Goal: Transaction & Acquisition: Purchase product/service

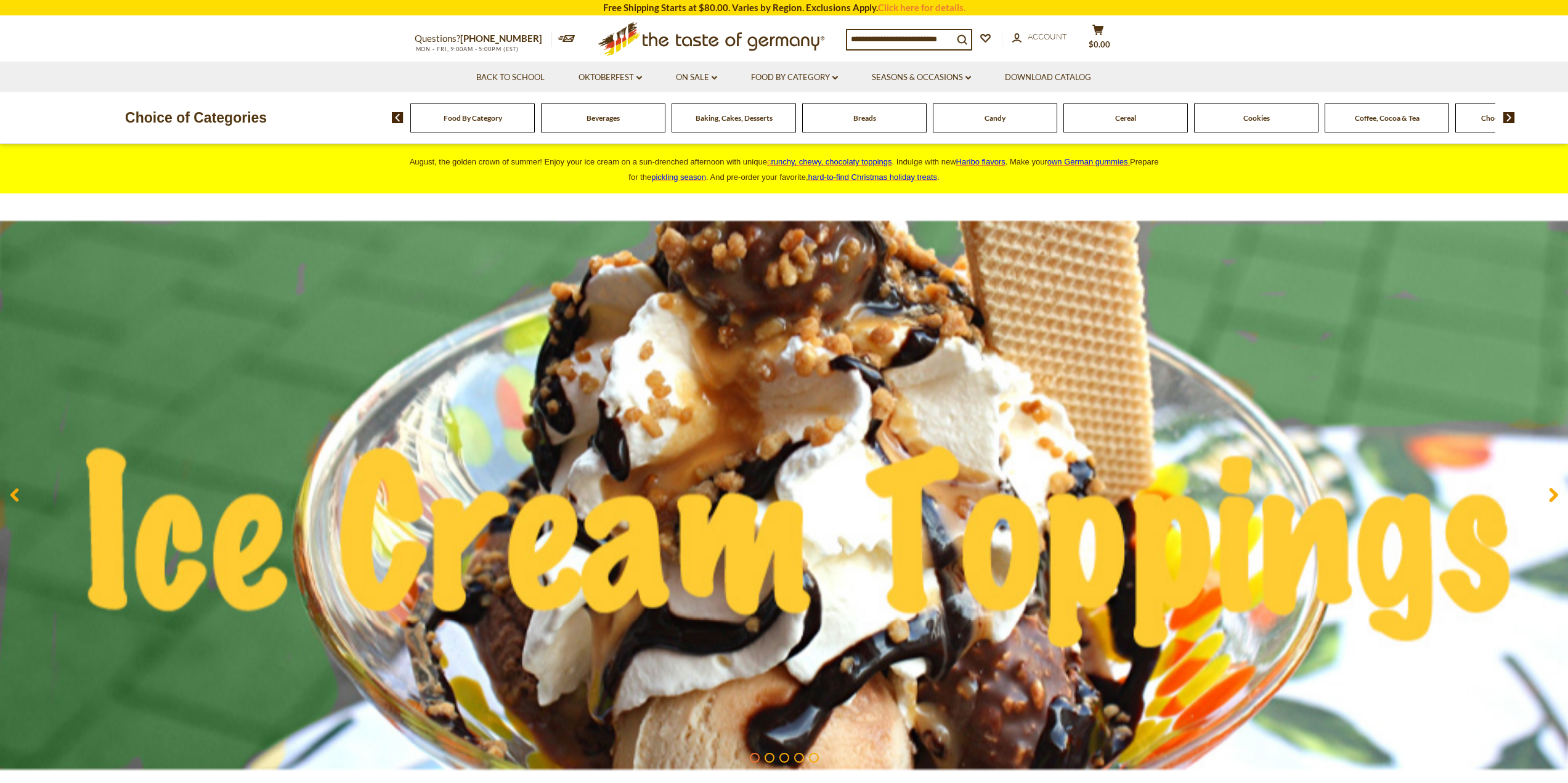
click at [460, 121] on span "Food By Category" at bounding box center [472, 118] width 58 height 9
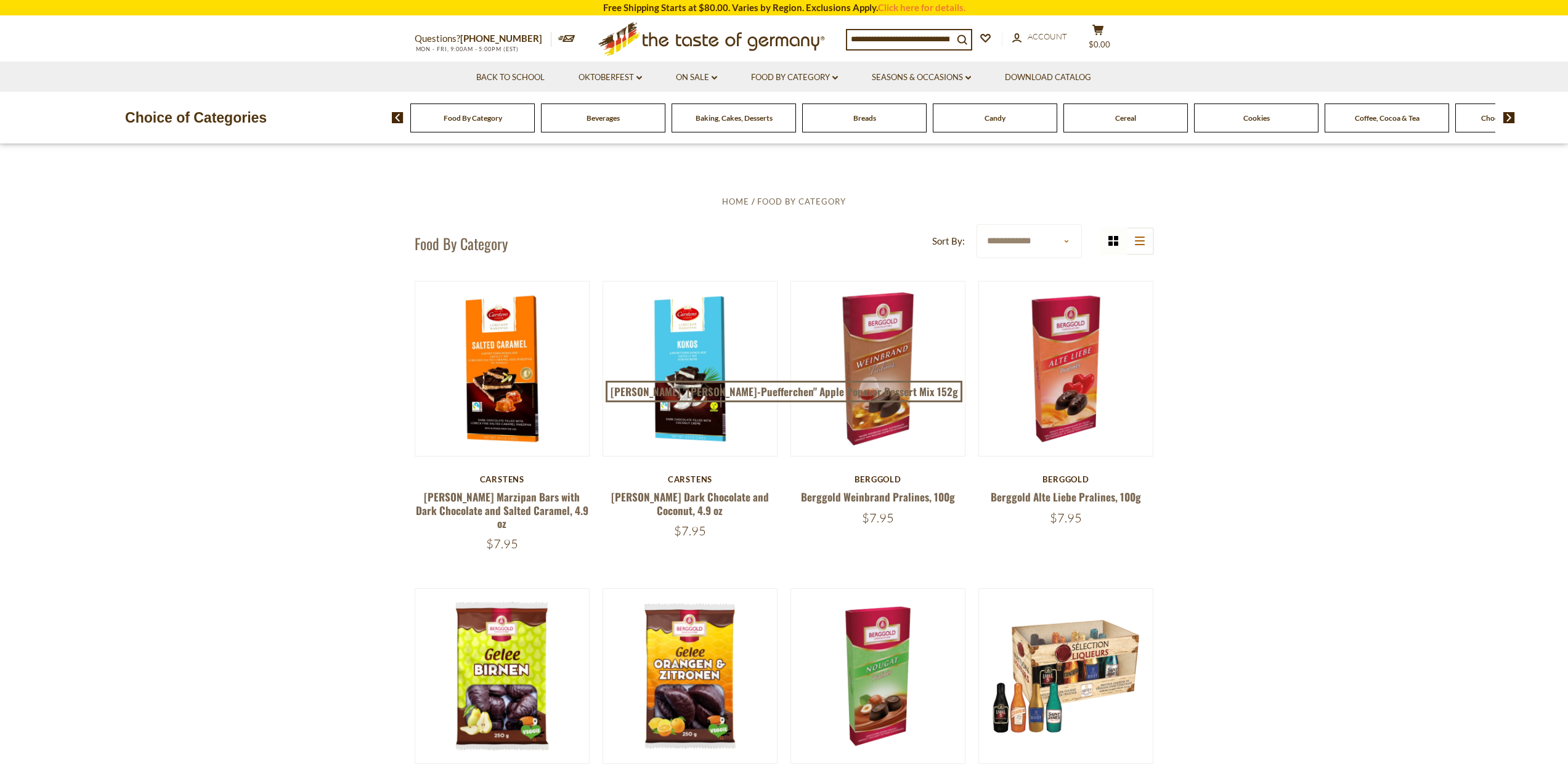
click at [1264, 123] on span "Cookies" at bounding box center [1257, 118] width 27 height 9
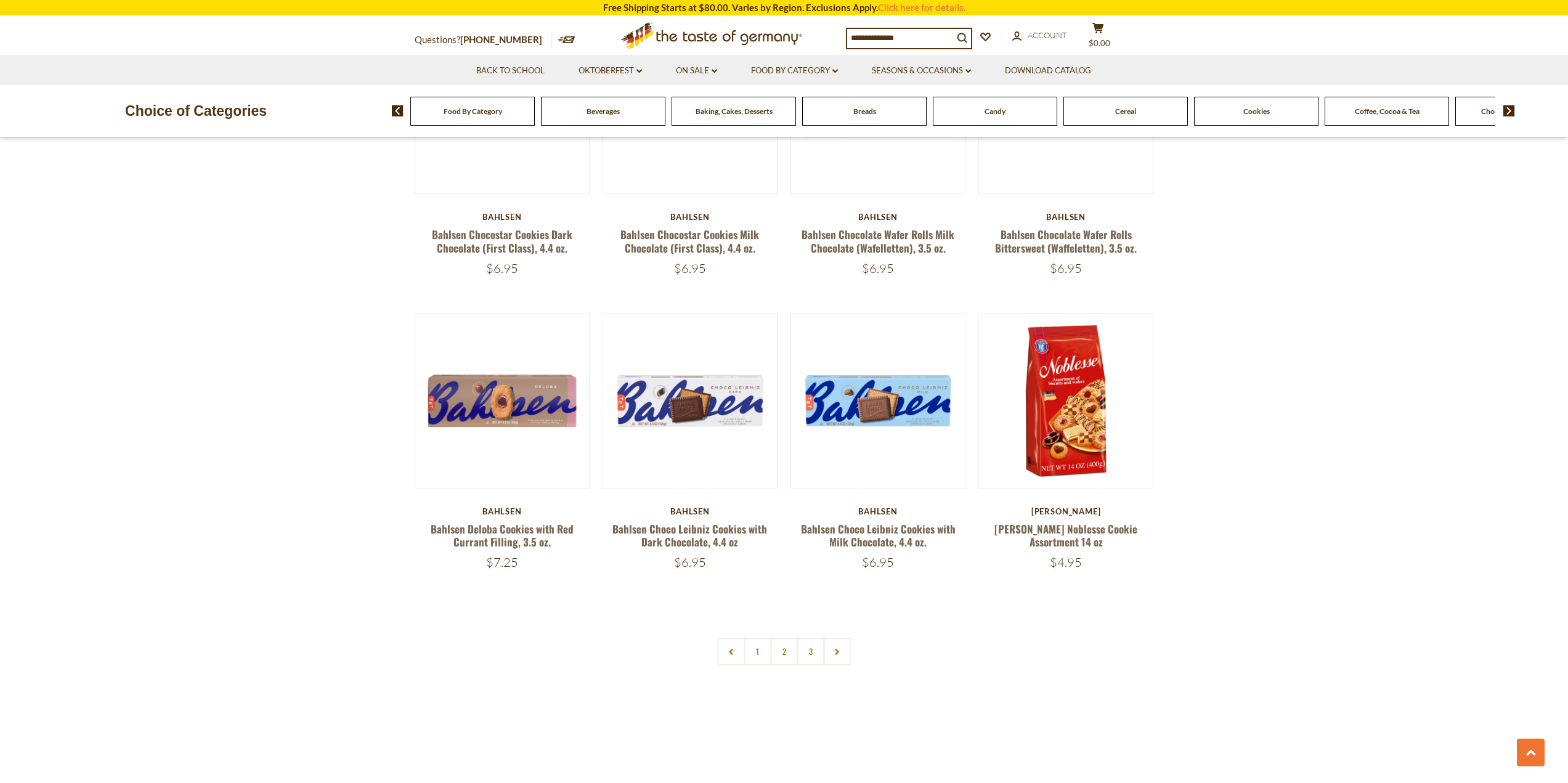
scroll to position [2754, 0]
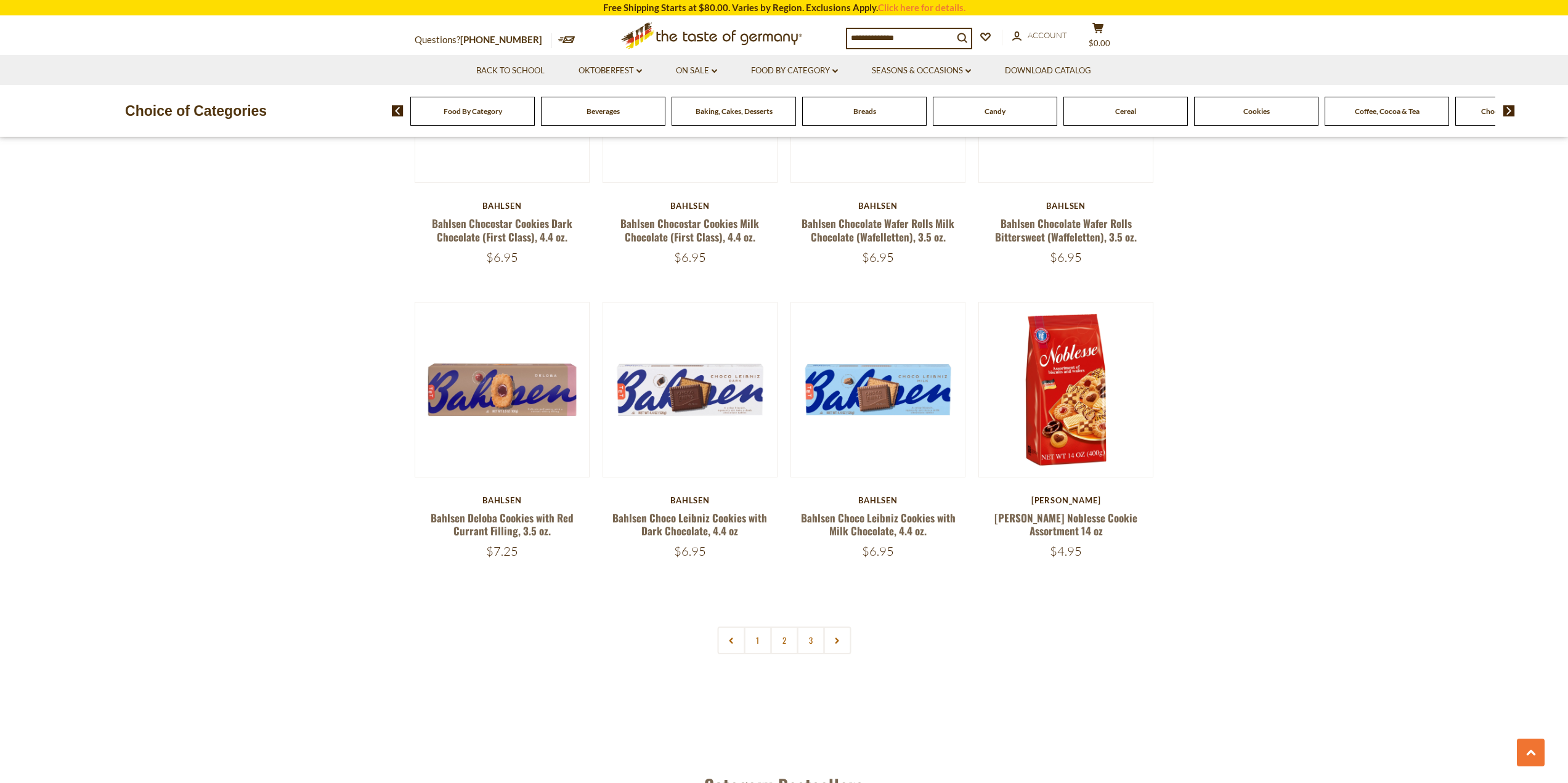
drag, startPoint x: 1577, startPoint y: 58, endPoint x: 1531, endPoint y: 512, distance: 456.3
click at [832, 650] on link at bounding box center [837, 640] width 28 height 28
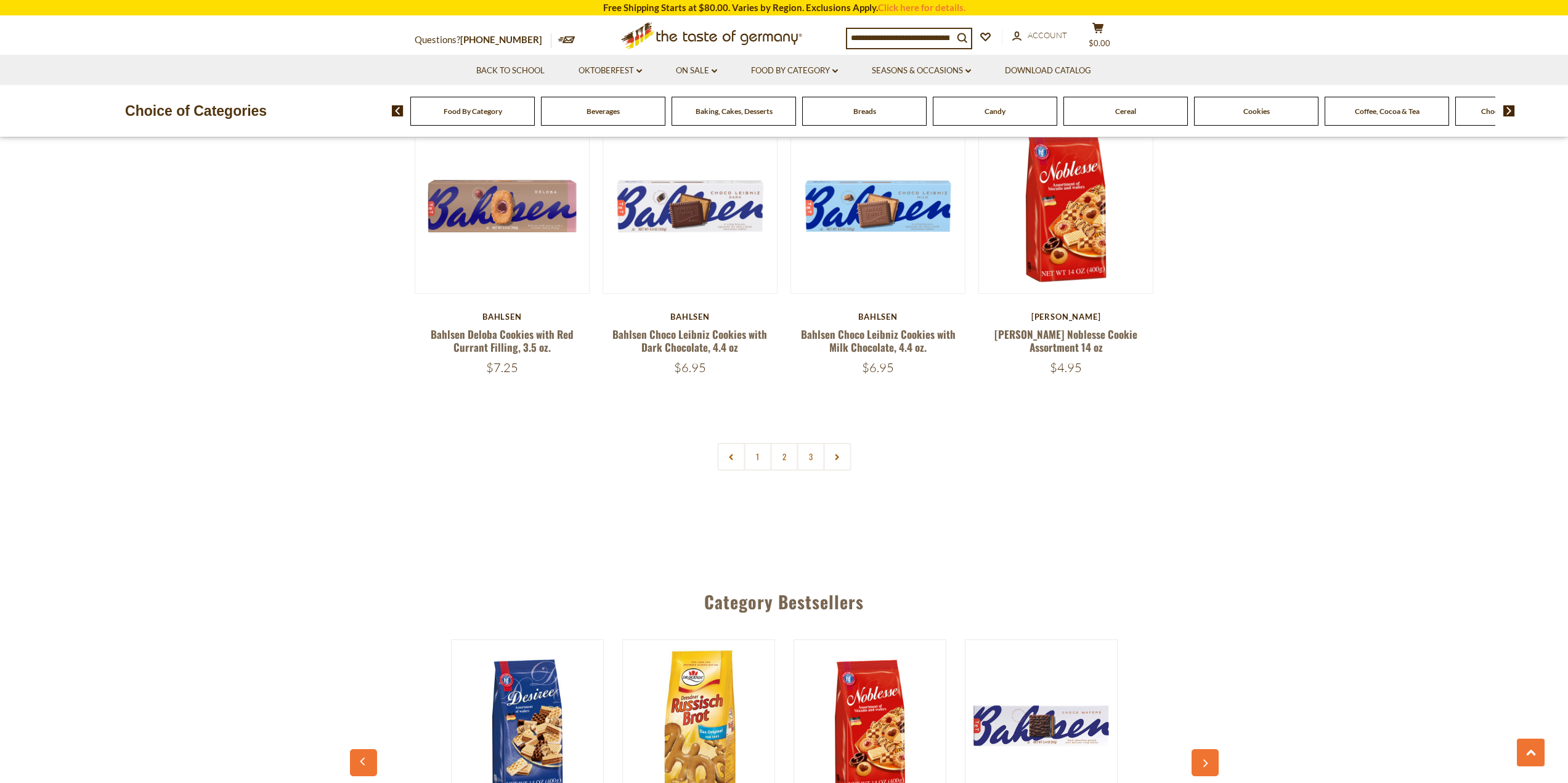
scroll to position [2956, 0]
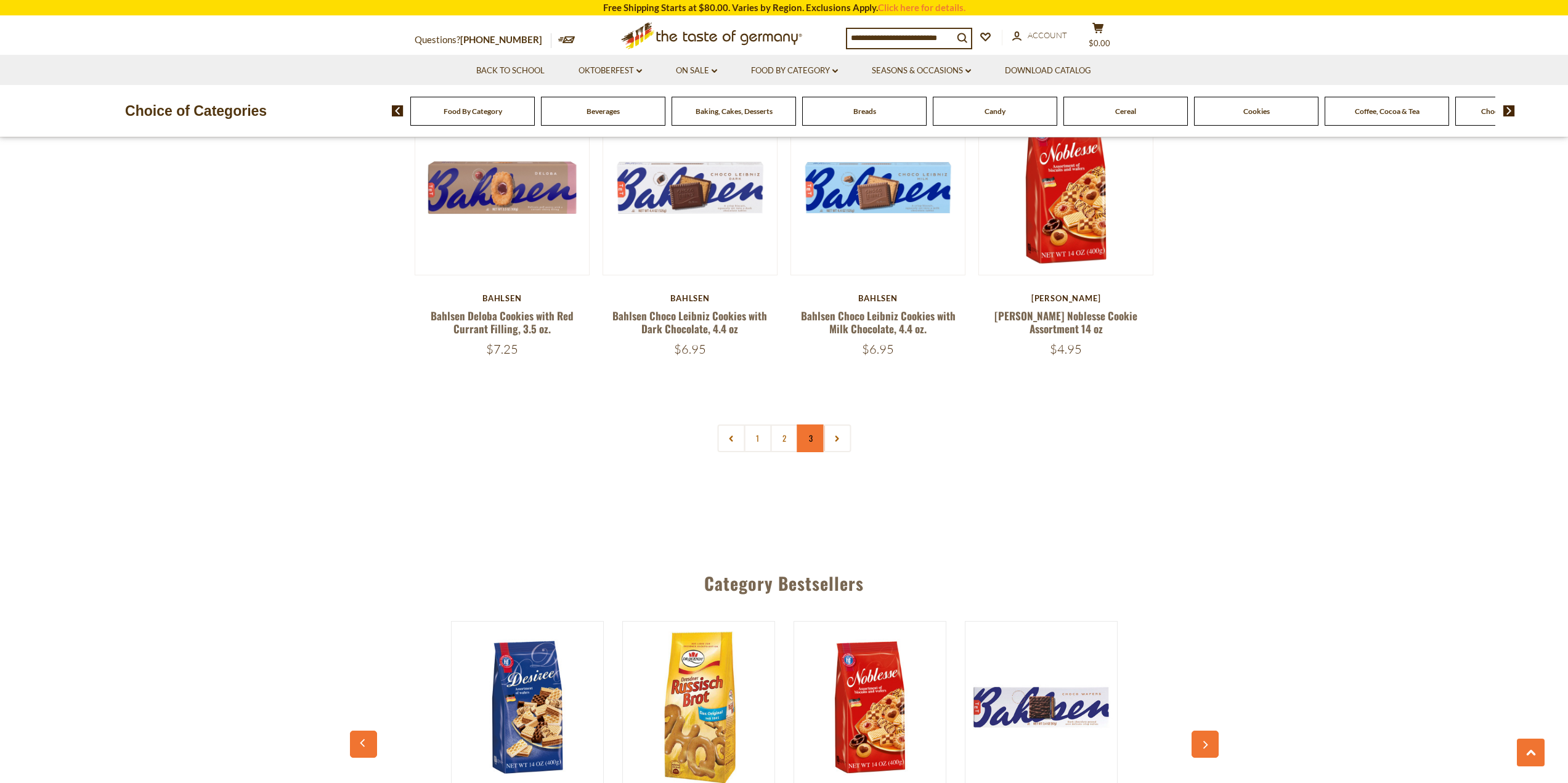
click at [812, 445] on link "3" at bounding box center [810, 438] width 28 height 28
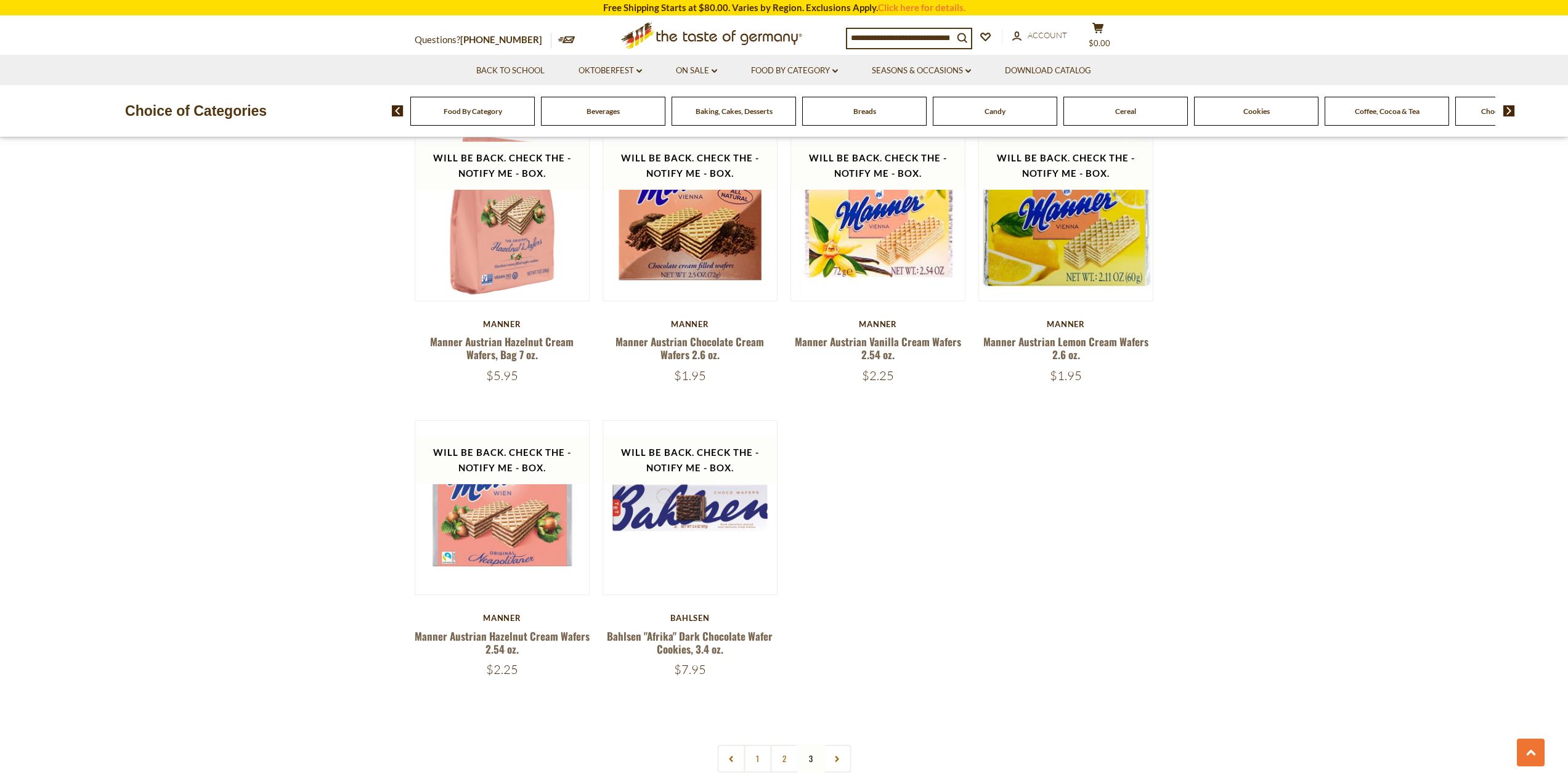
scroll to position [901, 0]
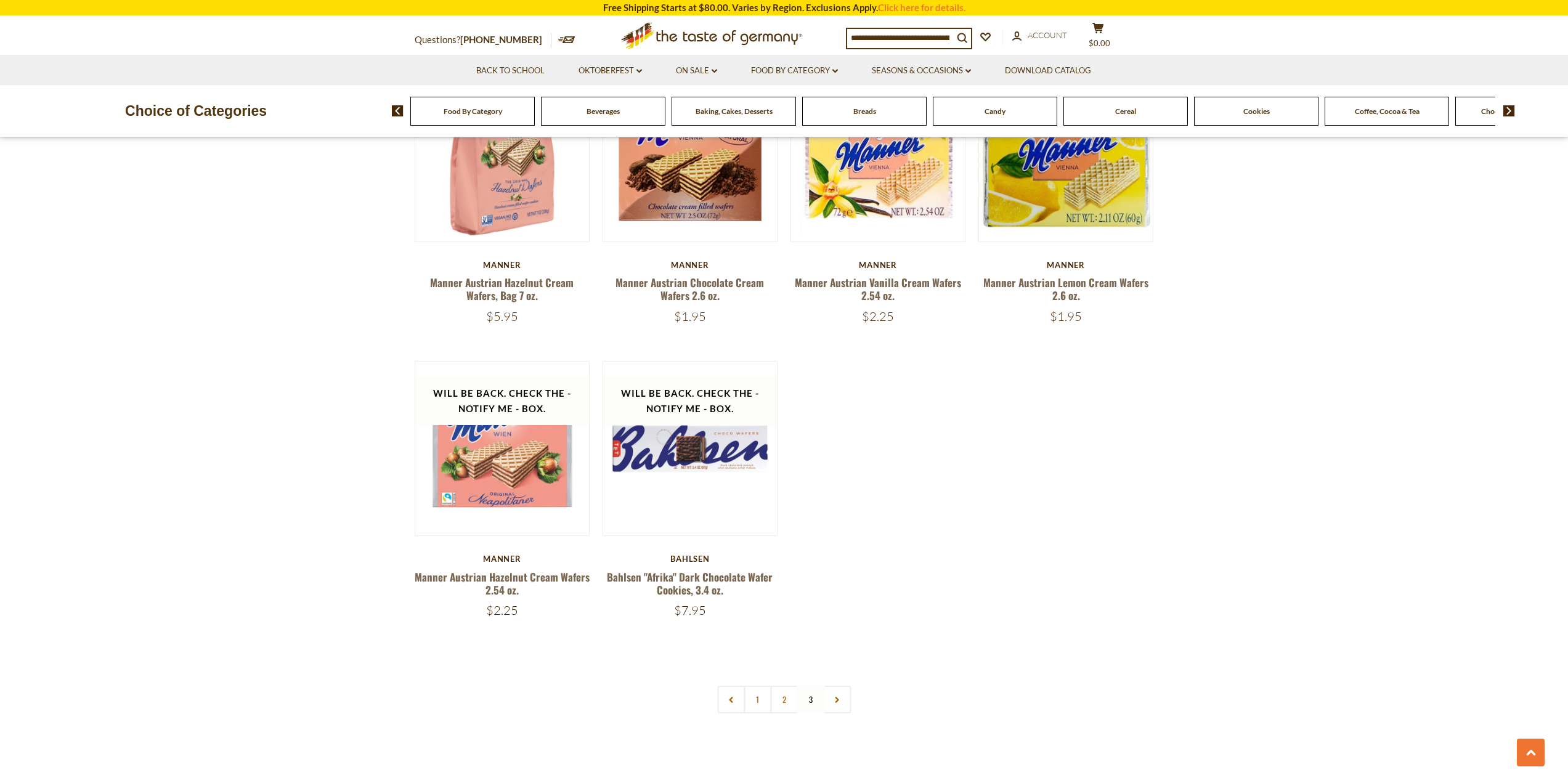
click at [783, 698] on link "2" at bounding box center [784, 699] width 28 height 28
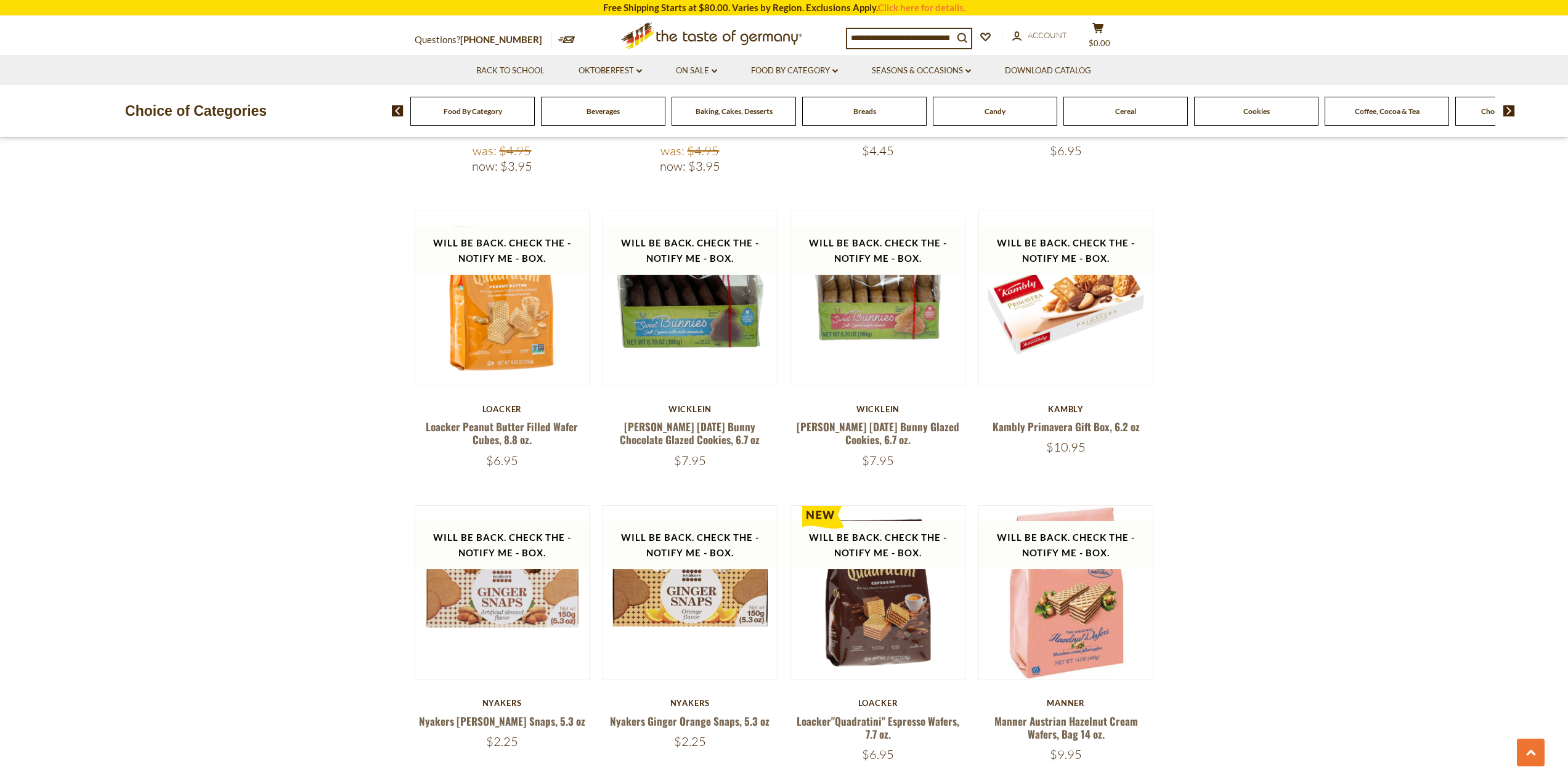
scroll to position [1368, 0]
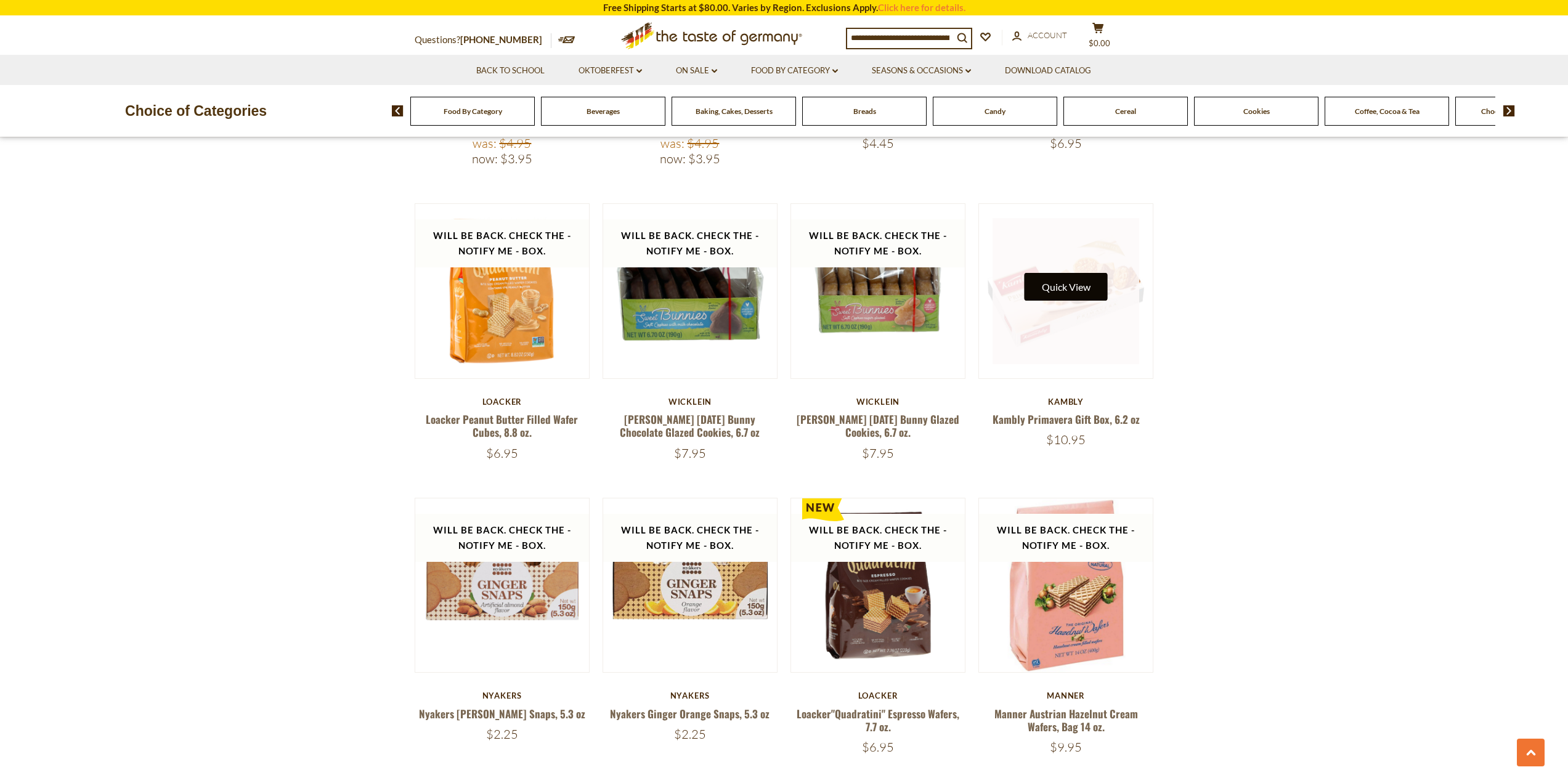
click at [1087, 294] on div "Quick View" at bounding box center [1065, 291] width 146 height 146
click at [1081, 341] on link at bounding box center [1065, 291] width 146 height 146
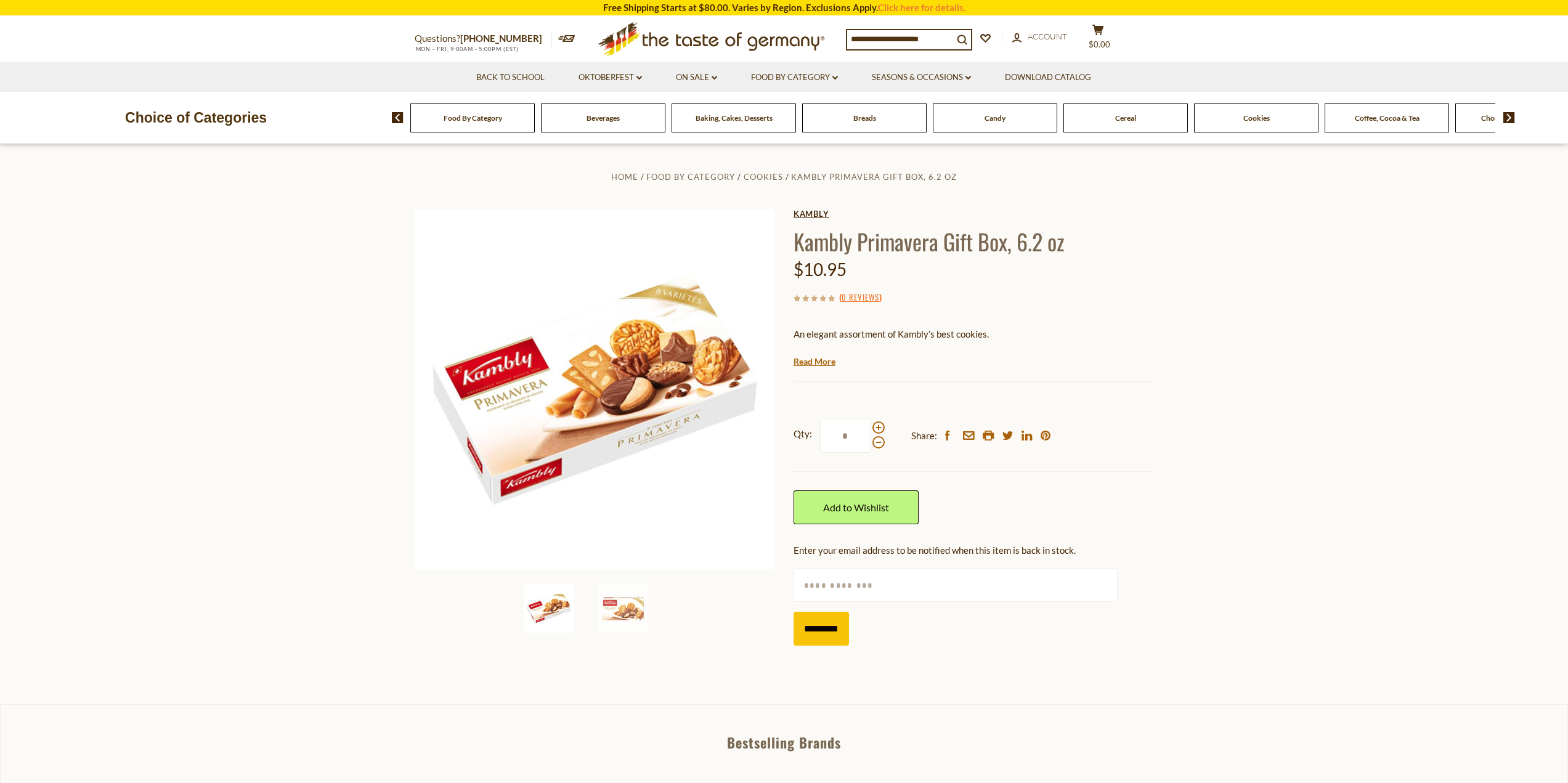
drag, startPoint x: 792, startPoint y: 241, endPoint x: 859, endPoint y: 215, distance: 71.9
click at [859, 215] on div "Home Food By Category Cookies Kambly Primavera Gift Box, 6.2 oz Kambly Kambly P…" at bounding box center [785, 411] width 758 height 486
copy div "Kambly"
